Goal: Task Accomplishment & Management: Manage account settings

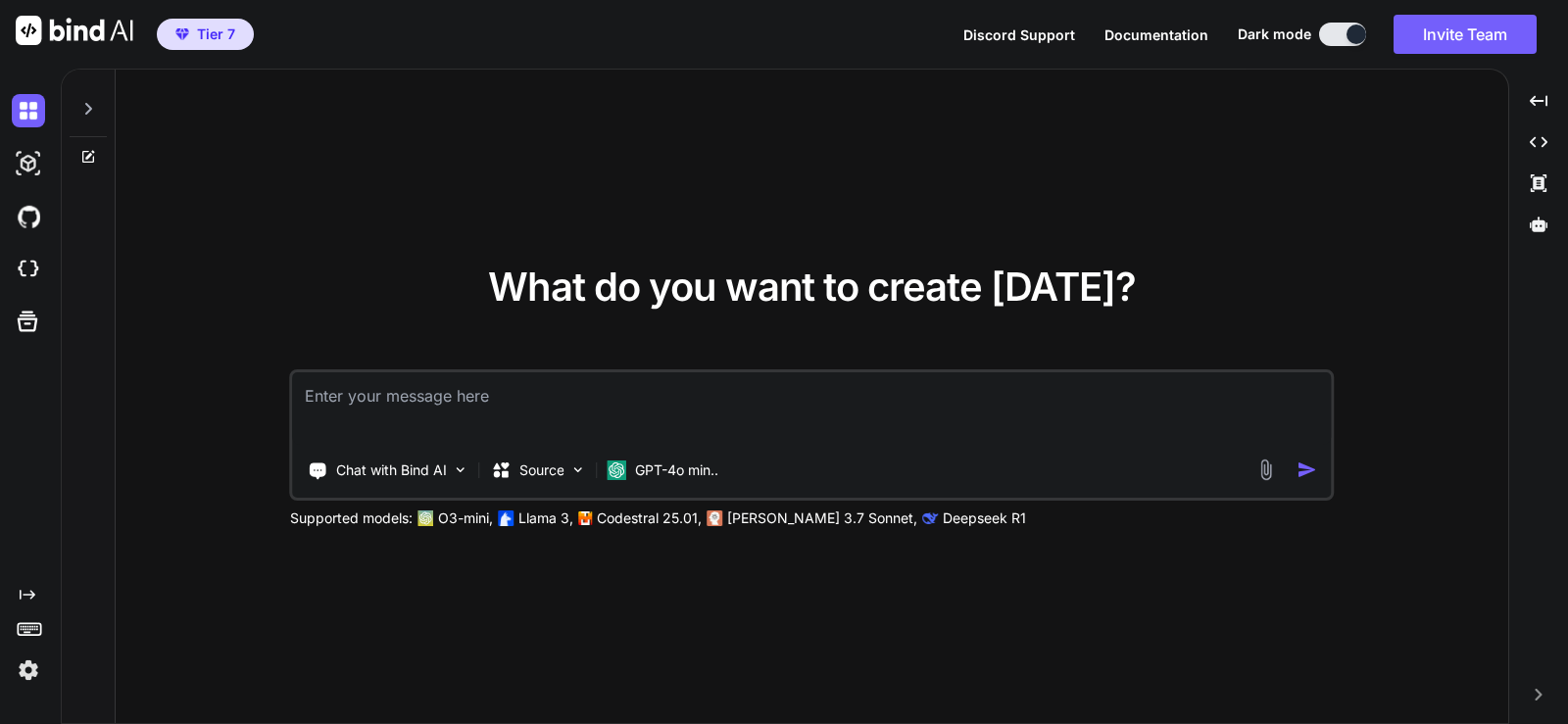
click at [31, 672] on img at bounding box center [29, 671] width 34 height 34
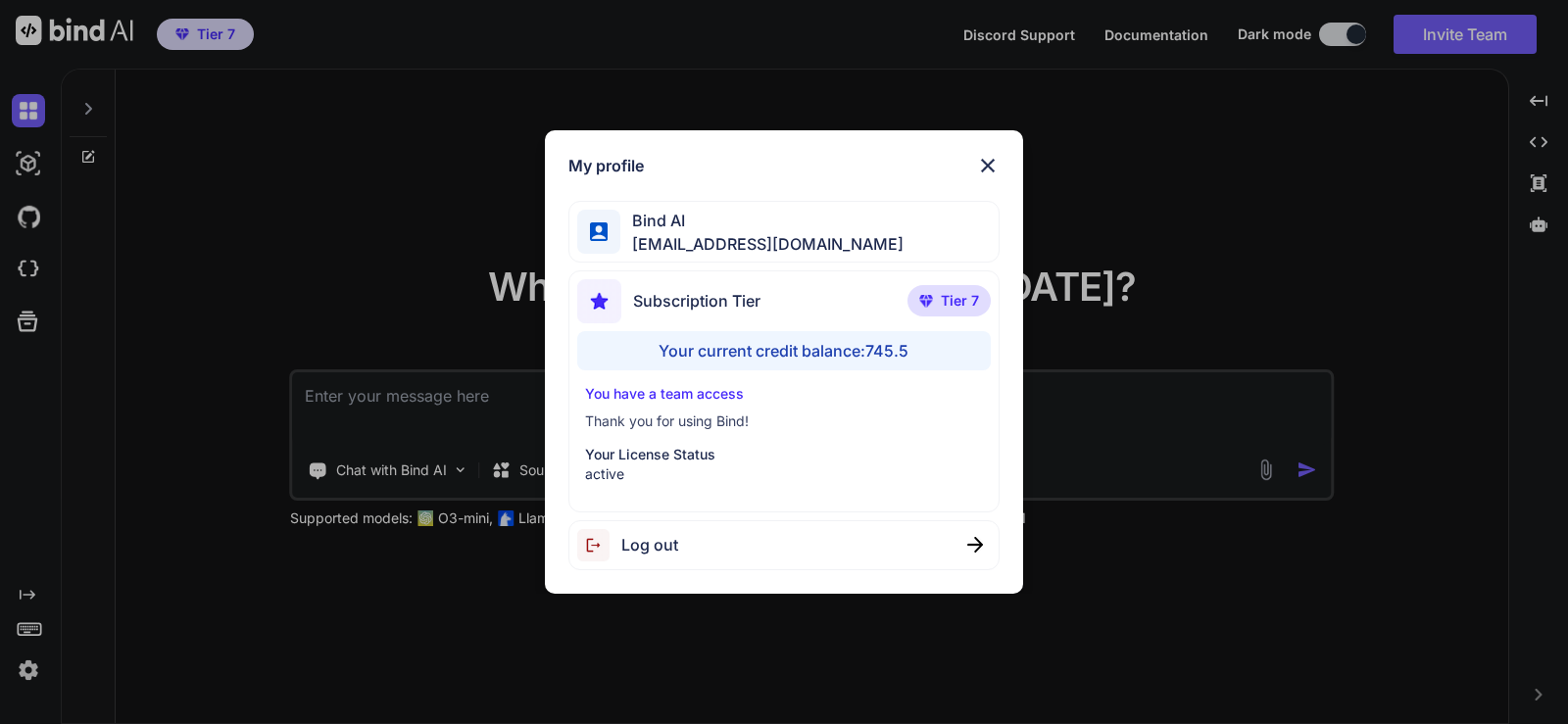
click at [992, 161] on img at bounding box center [988, 166] width 24 height 24
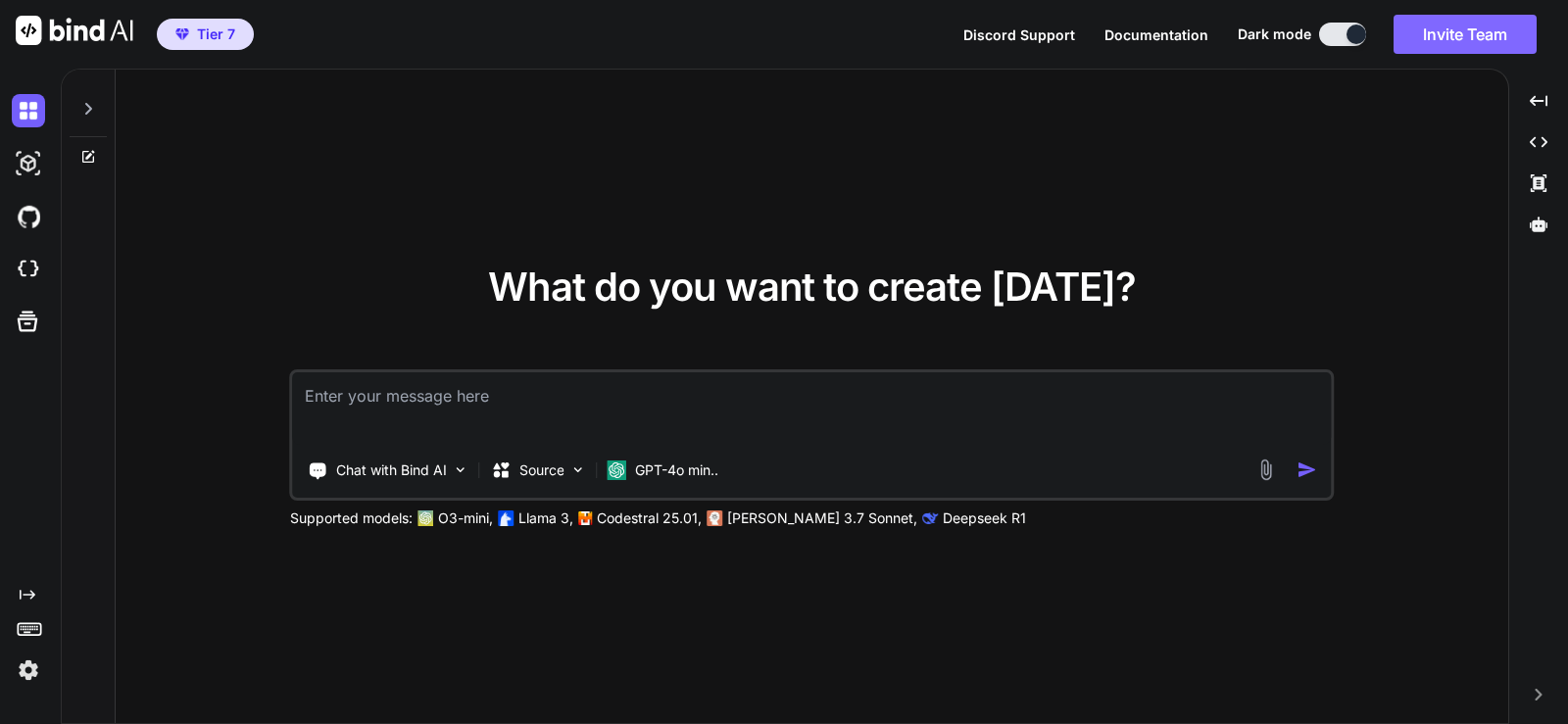
click at [1449, 28] on button "Invite Team" at bounding box center [1465, 35] width 143 height 40
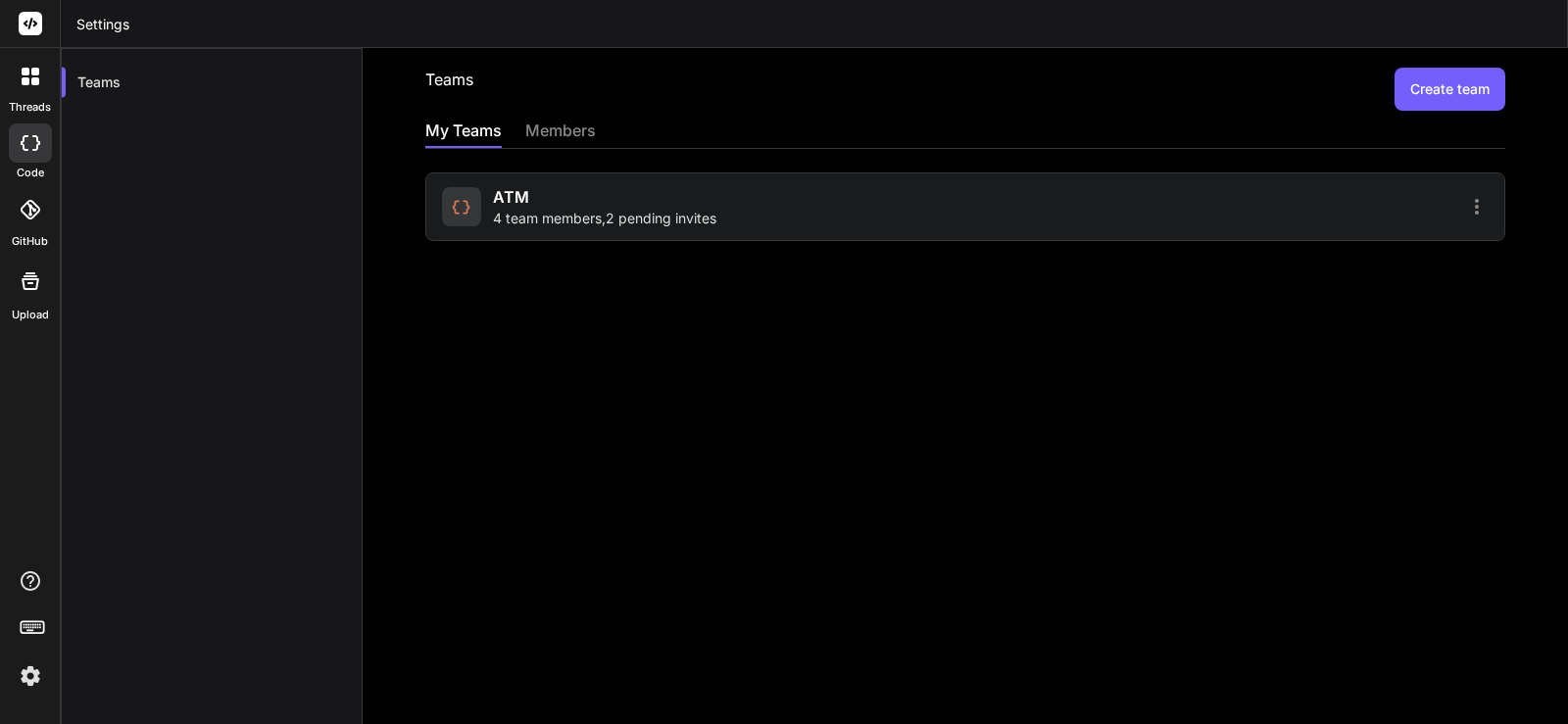
click at [1332, 212] on div at bounding box center [1230, 206] width 518 height 24
click at [543, 130] on div "members" at bounding box center [560, 132] width 70 height 28
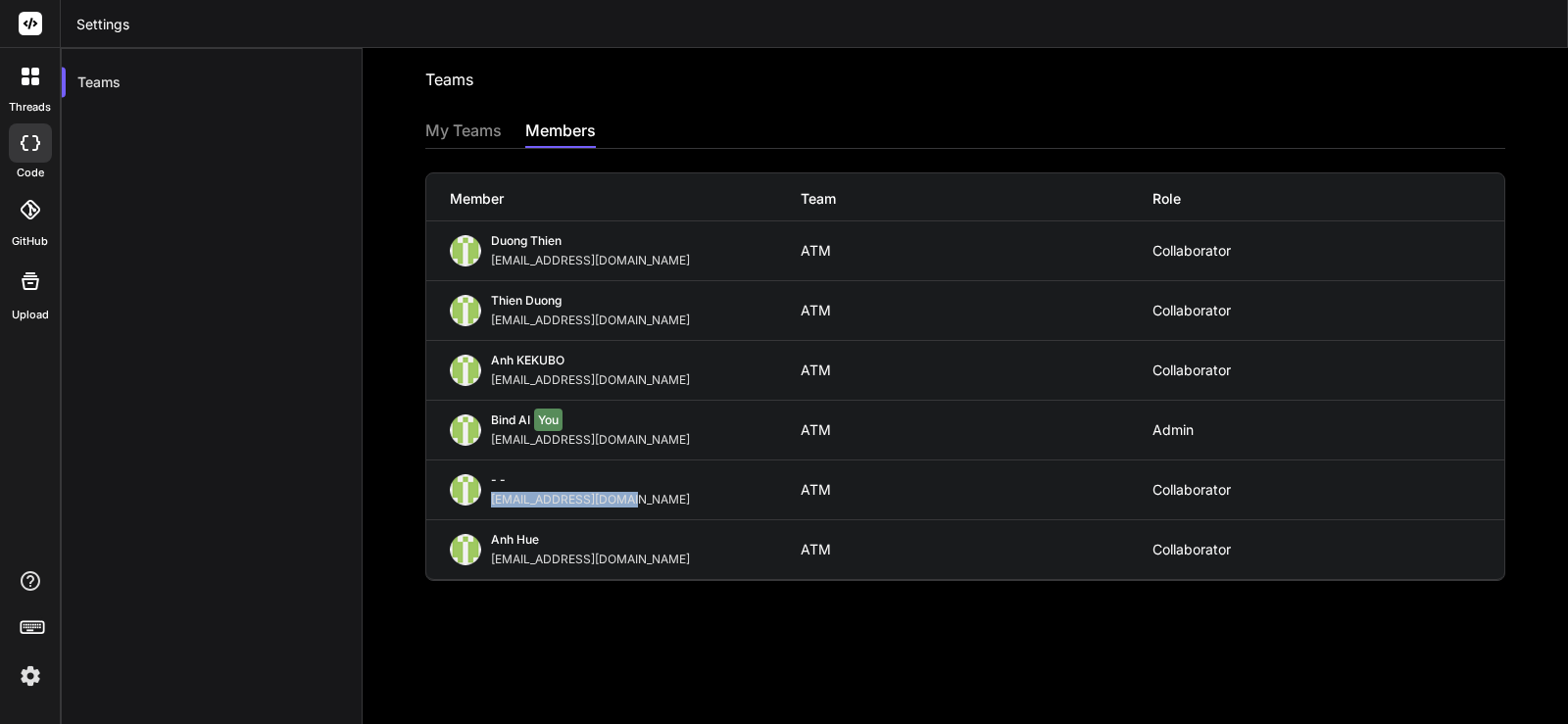
drag, startPoint x: 637, startPoint y: 504, endPoint x: 492, endPoint y: 504, distance: 145.0
click at [492, 504] on div "[EMAIL_ADDRESS][DOMAIN_NAME]" at bounding box center [594, 500] width 206 height 16
copy div "[EMAIL_ADDRESS][DOMAIN_NAME]"
click at [515, 616] on div "Teams Invite into a team My Teams members Member Team Role [PERSON_NAME] [EMAIL…" at bounding box center [965, 386] width 1205 height 676
click at [457, 142] on div "My Teams" at bounding box center [463, 132] width 76 height 28
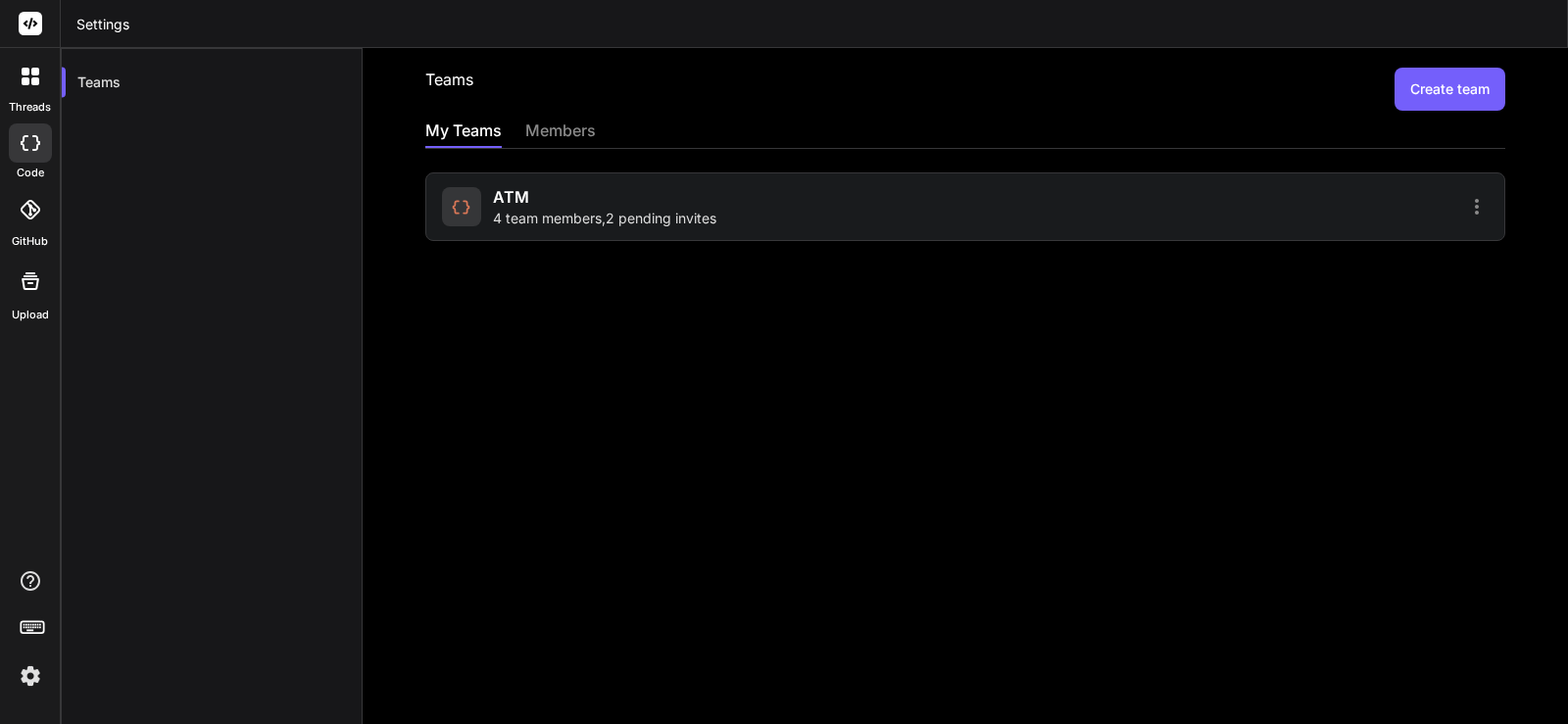
click at [571, 130] on div "members" at bounding box center [560, 132] width 70 height 28
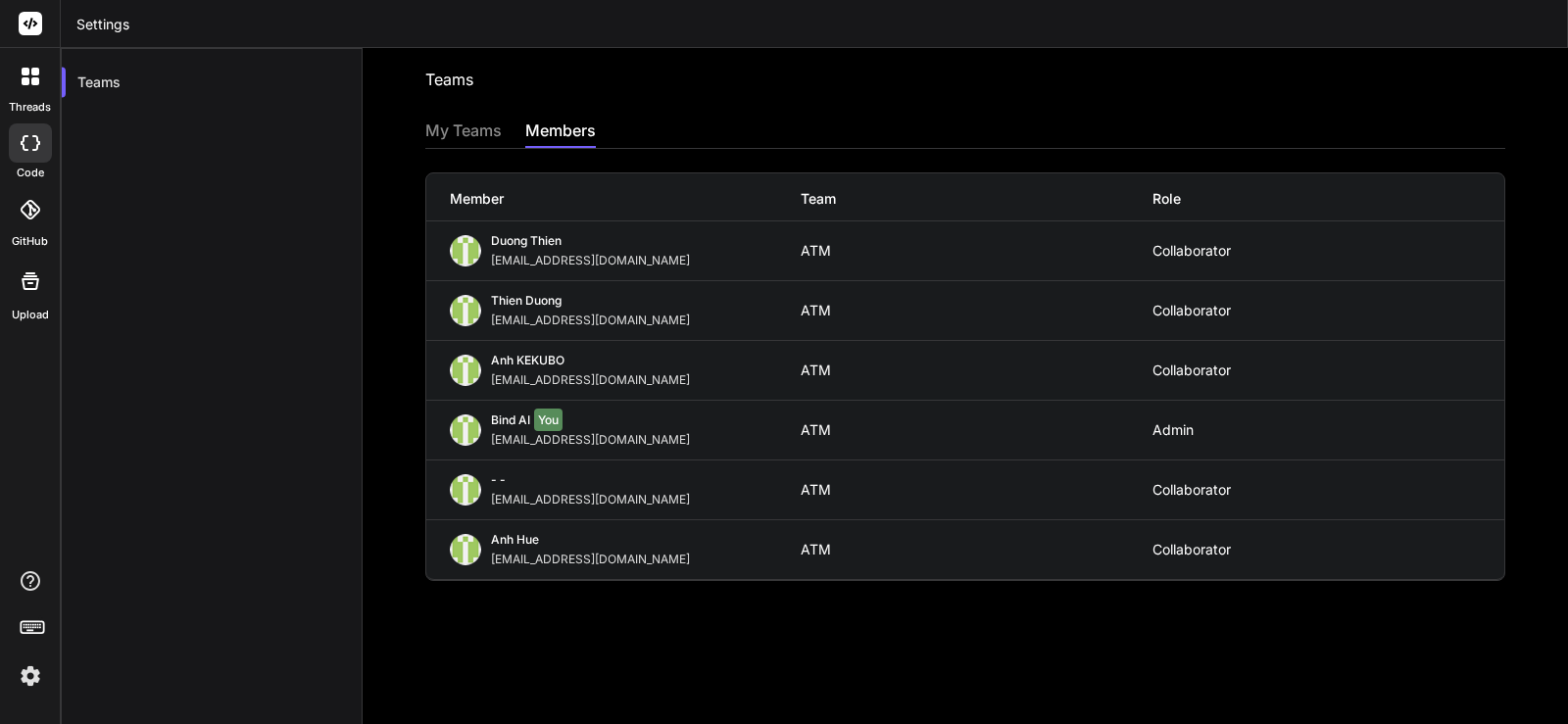
click at [538, 491] on div "- -" at bounding box center [594, 482] width 206 height 20
click at [1233, 476] on div "- - [EMAIL_ADDRESS][DOMAIN_NAME] ATM Collaborator" at bounding box center [965, 490] width 1078 height 59
click at [1219, 492] on div "Collaborator" at bounding box center [1329, 490] width 352 height 16
click at [476, 128] on div "My Teams" at bounding box center [463, 132] width 76 height 28
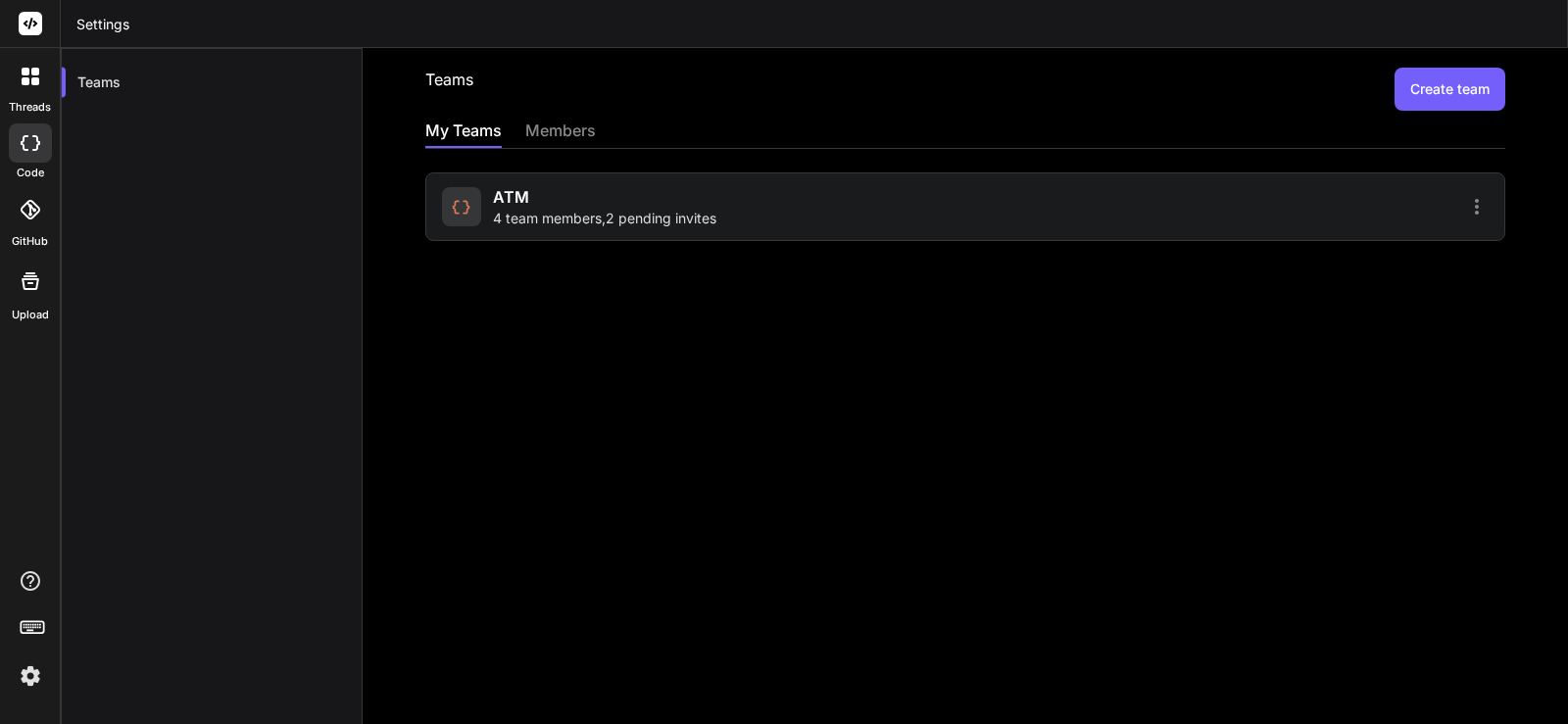
click at [1472, 205] on icon at bounding box center [1477, 206] width 24 height 24
click at [1337, 250] on span "Members" at bounding box center [1349, 258] width 61 height 20
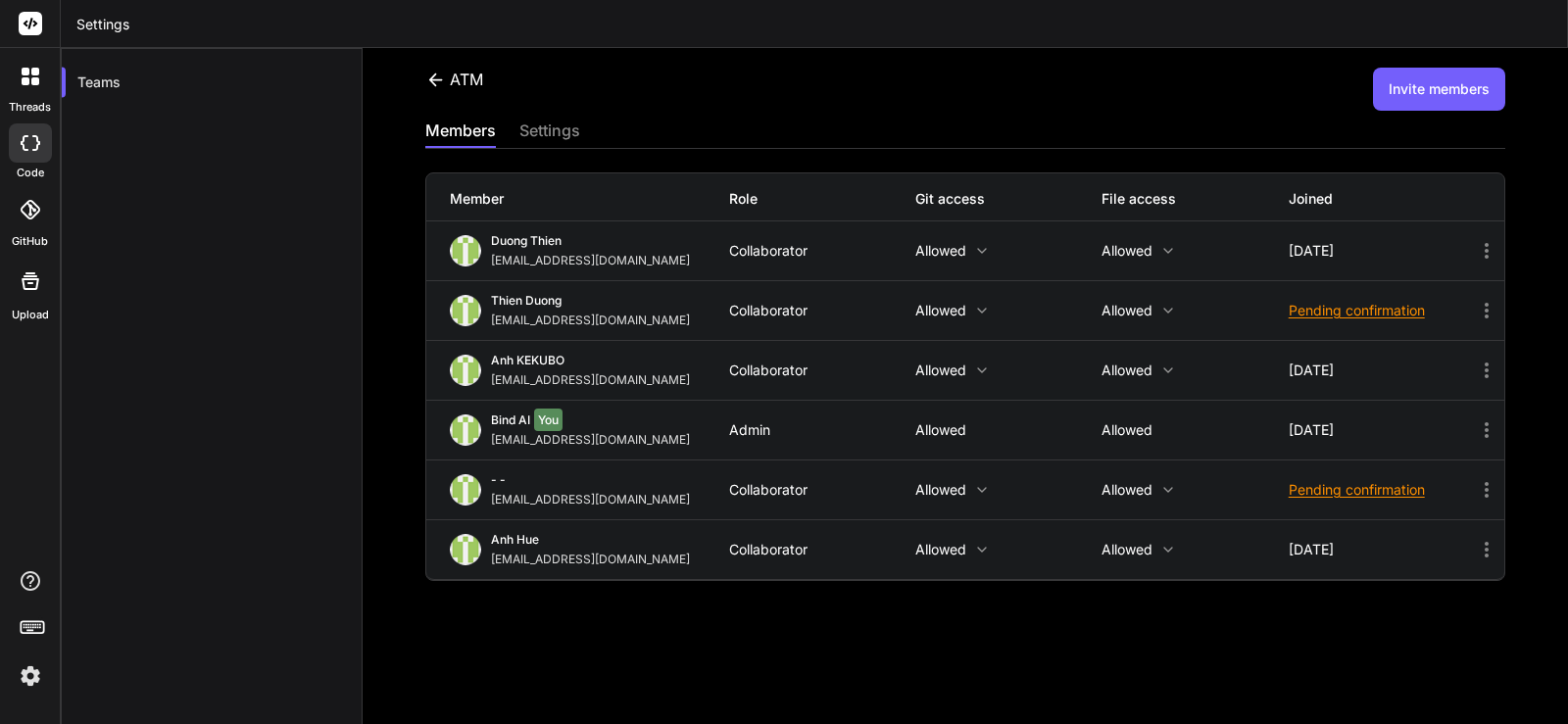
click at [1475, 493] on icon at bounding box center [1487, 490] width 24 height 24
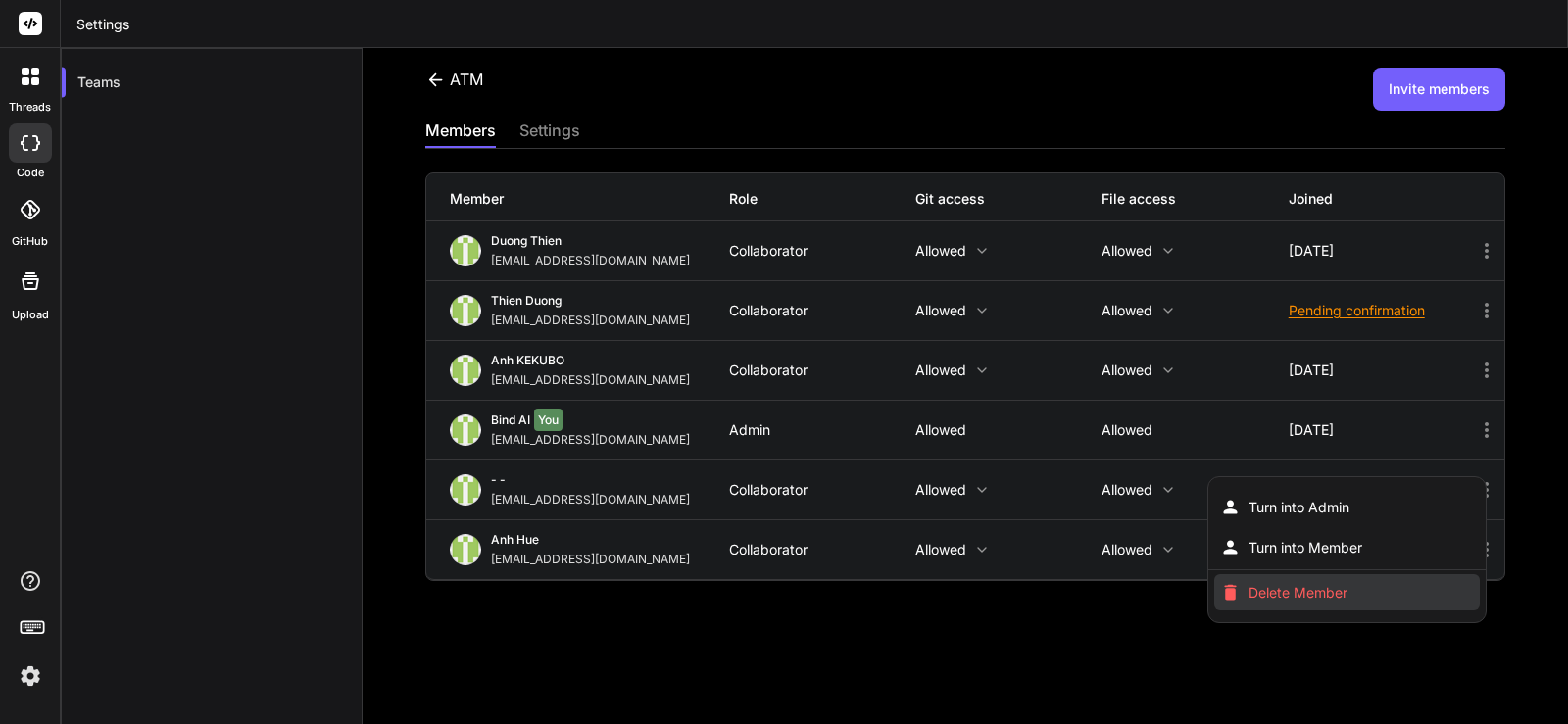
click at [1295, 595] on span "Delete Member" at bounding box center [1298, 593] width 99 height 20
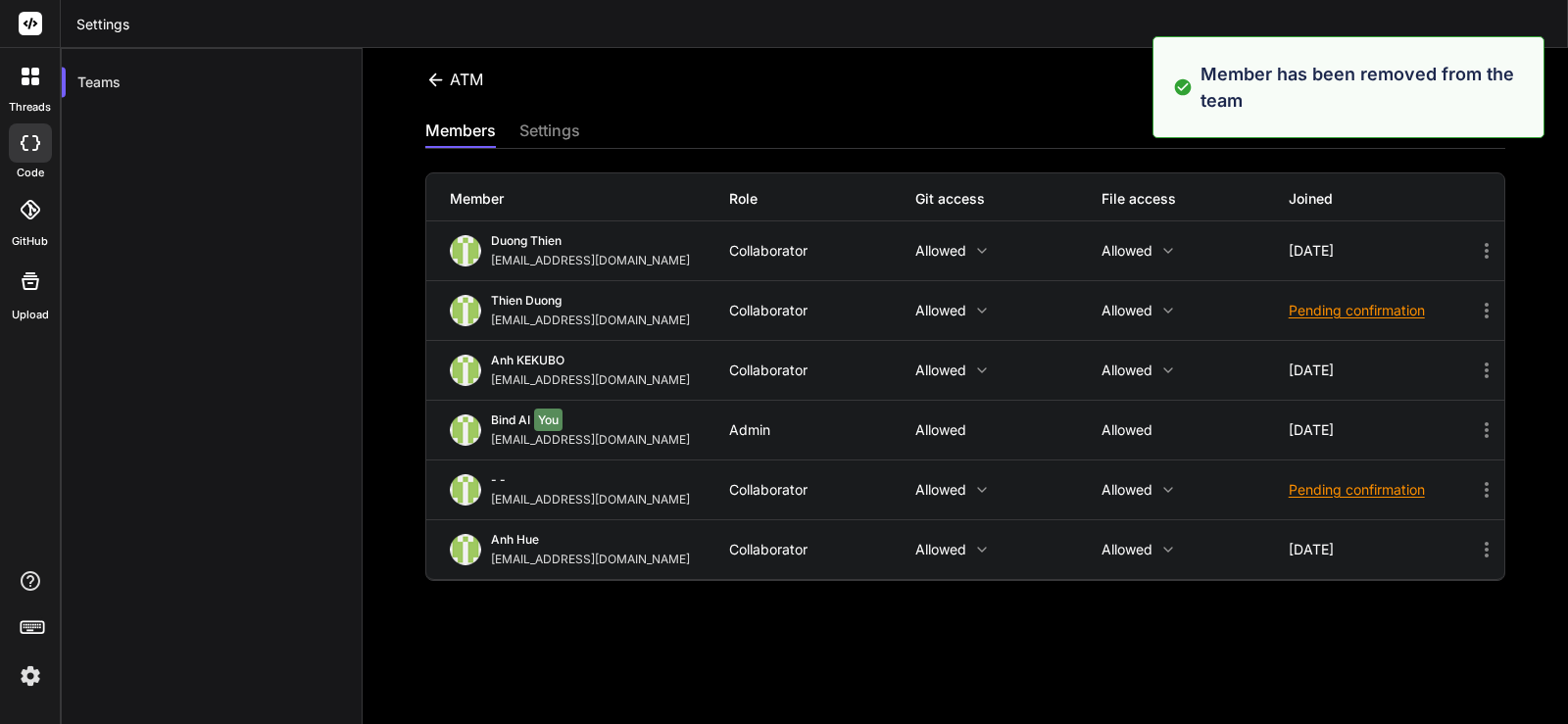
click at [1475, 308] on icon at bounding box center [1487, 311] width 24 height 24
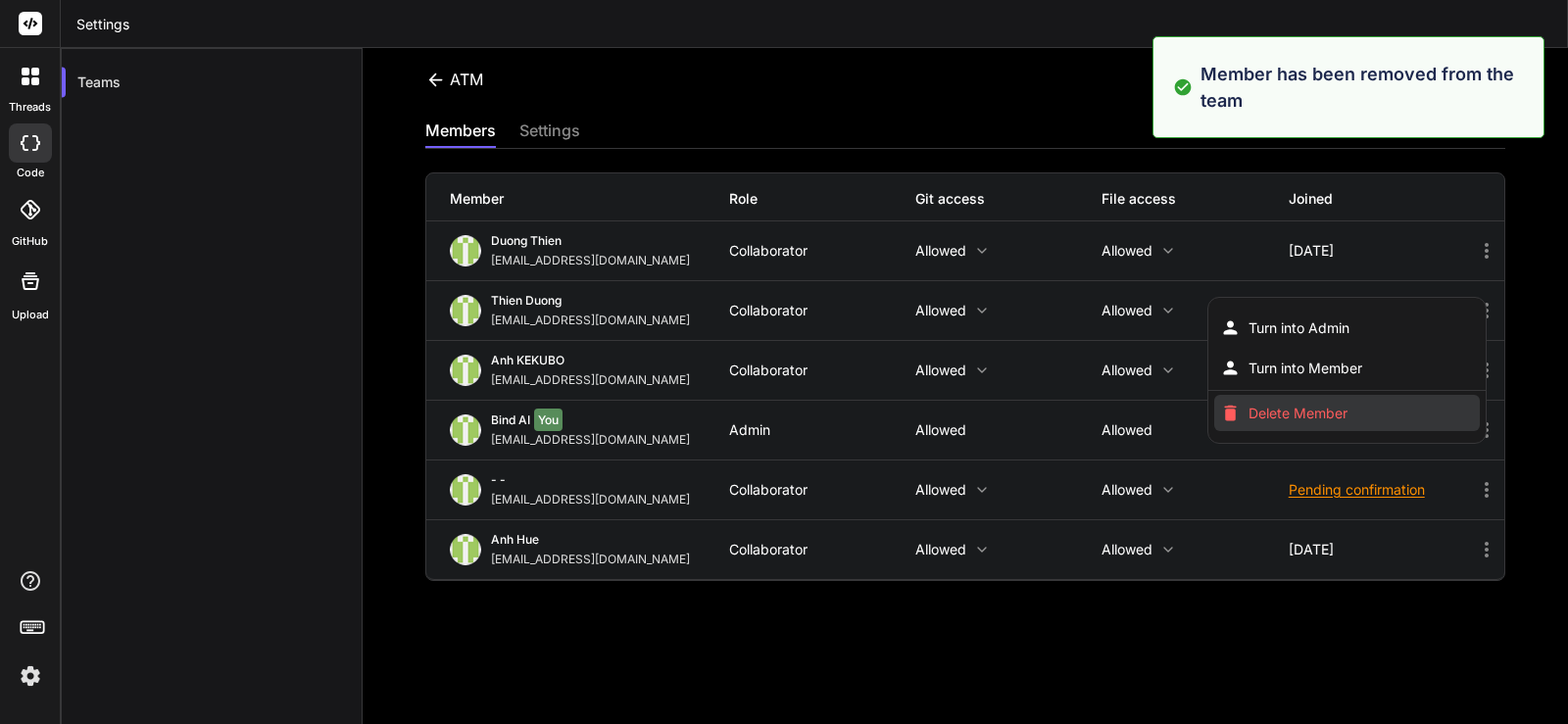
click at [1295, 418] on span "Delete Member" at bounding box center [1298, 414] width 99 height 20
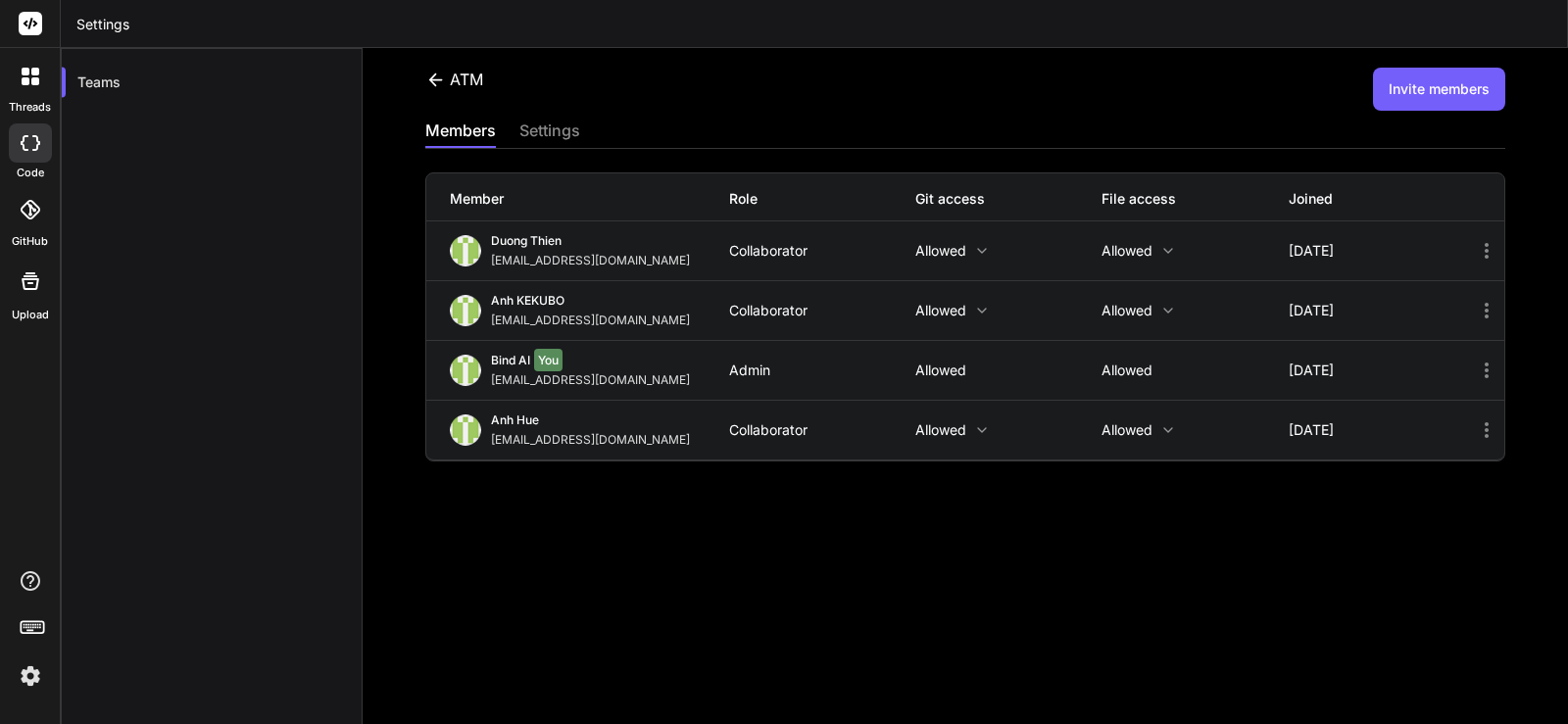
click at [1516, 292] on div "ATM Invite members members settings Member Role Git access File access Joined […" at bounding box center [965, 386] width 1205 height 676
click at [1427, 92] on button "Invite members" at bounding box center [1440, 89] width 132 height 43
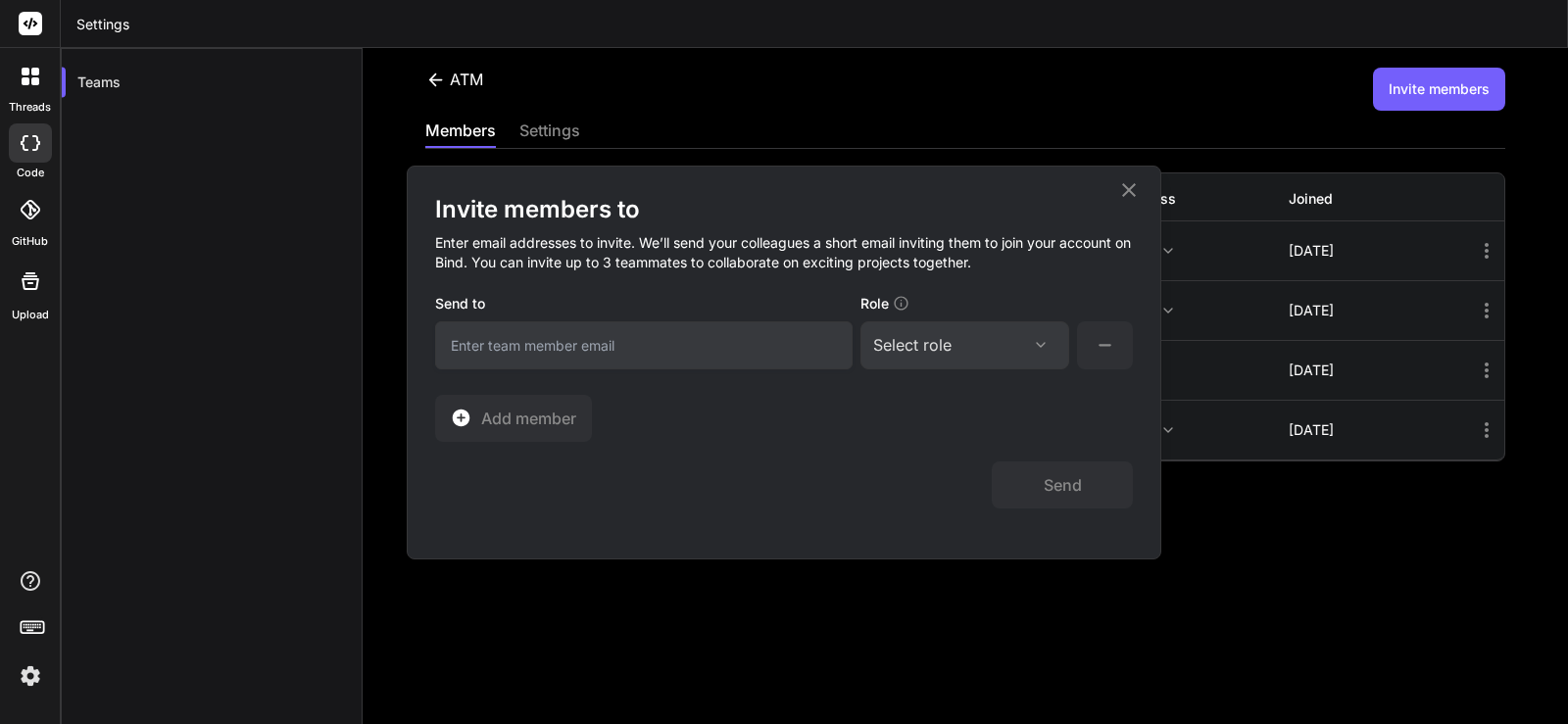
click at [626, 352] on input "email" at bounding box center [643, 345] width 418 height 48
paste input "[EMAIL_ADDRESS][DOMAIN_NAME]"
type input "[EMAIL_ADDRESS][DOMAIN_NAME]"
click at [973, 347] on div "Select role" at bounding box center [964, 345] width 183 height 24
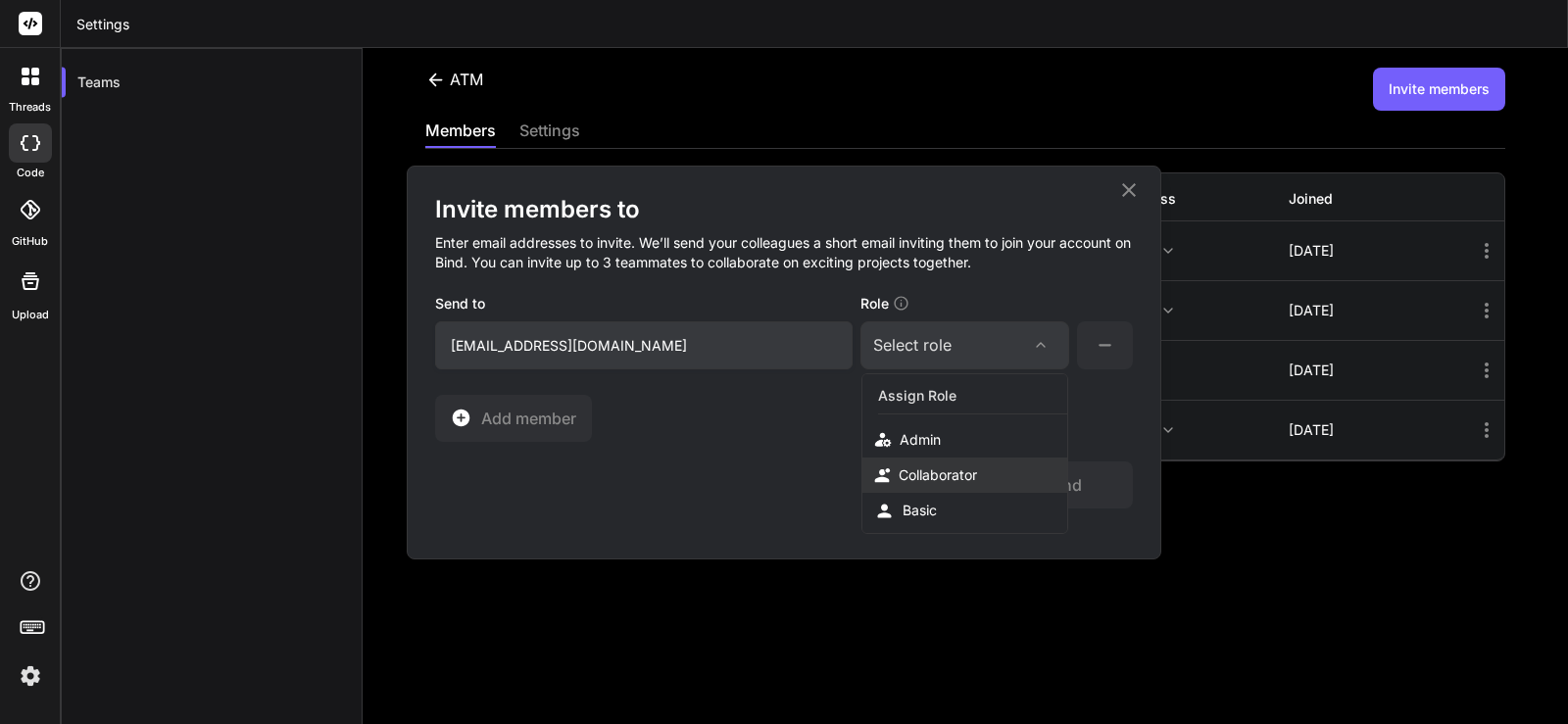
click at [954, 478] on div "Collaborator" at bounding box center [938, 475] width 78 height 20
click at [1067, 494] on button "Send" at bounding box center [1062, 485] width 141 height 47
